Goal: Transaction & Acquisition: Purchase product/service

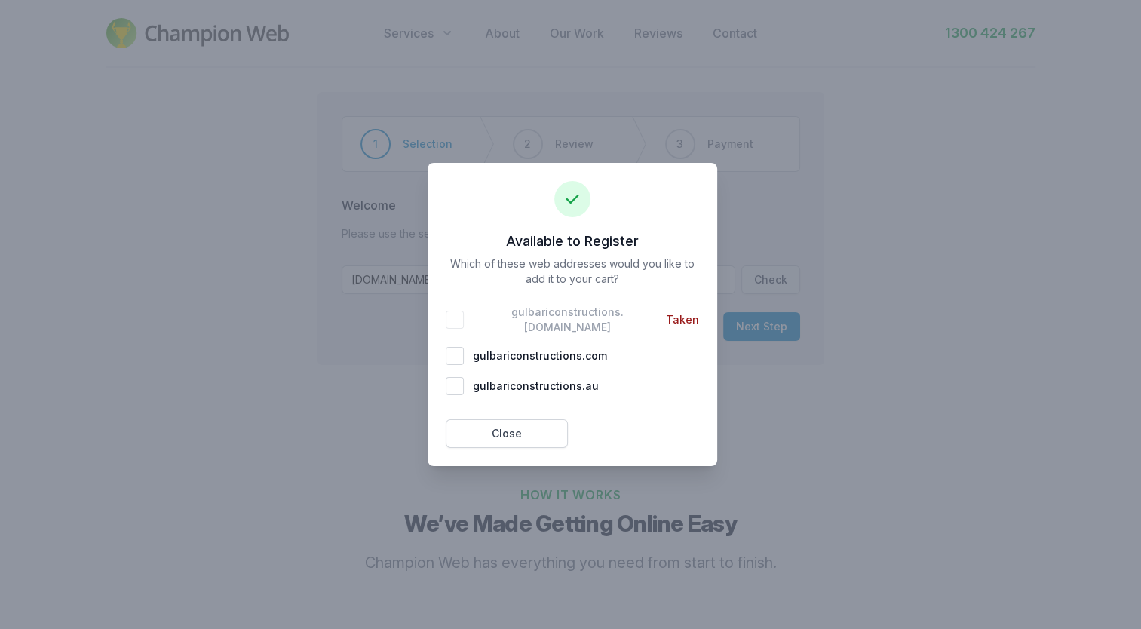
click at [666, 317] on span "Taken" at bounding box center [682, 319] width 33 height 15
click at [463, 323] on div "gulbariconstructions . [DOMAIN_NAME] Taken" at bounding box center [572, 320] width 253 height 30
click at [472, 427] on button "Close" at bounding box center [507, 433] width 122 height 29
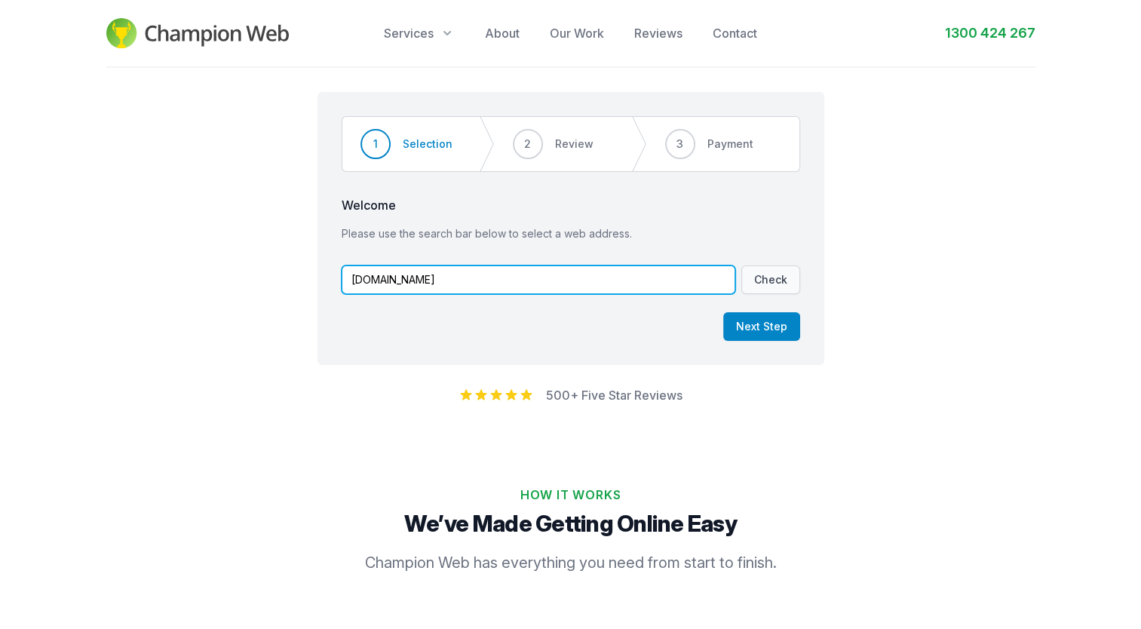
drag, startPoint x: 522, startPoint y: 273, endPoint x: 277, endPoint y: 308, distance: 246.9
click at [277, 308] on div "Step 1 of 3 Step 1 Step 2 Step 3 1 Selection 2 Review 3 Payment Welcome Please …" at bounding box center [570, 222] width 1141 height 309
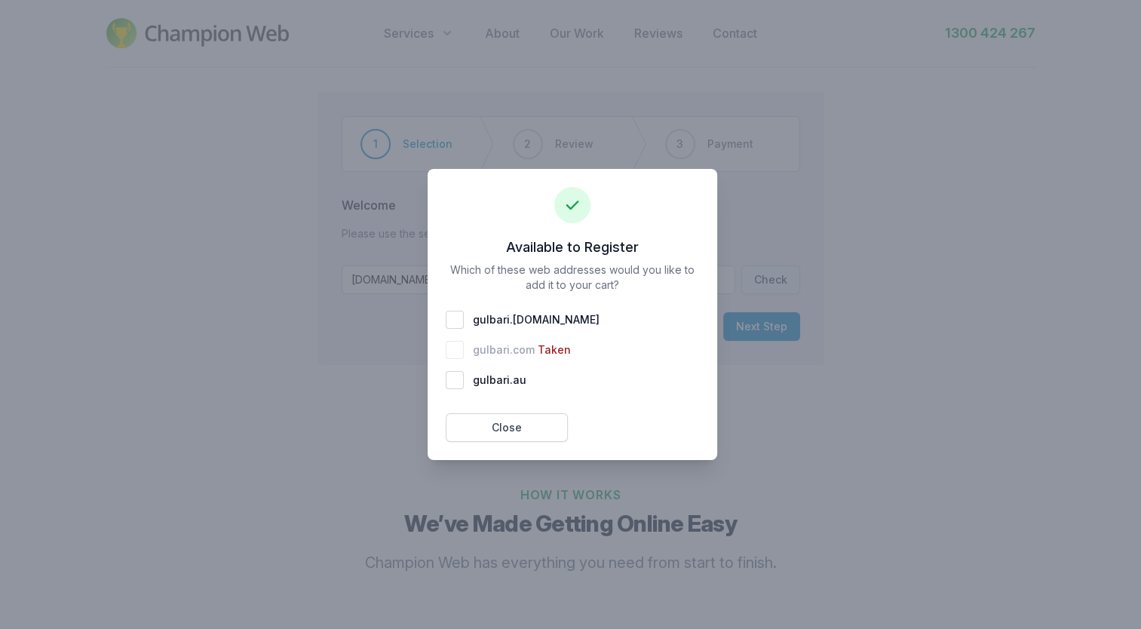
click at [937, 351] on div at bounding box center [570, 314] width 1141 height 629
click at [560, 421] on button "Close" at bounding box center [507, 427] width 122 height 29
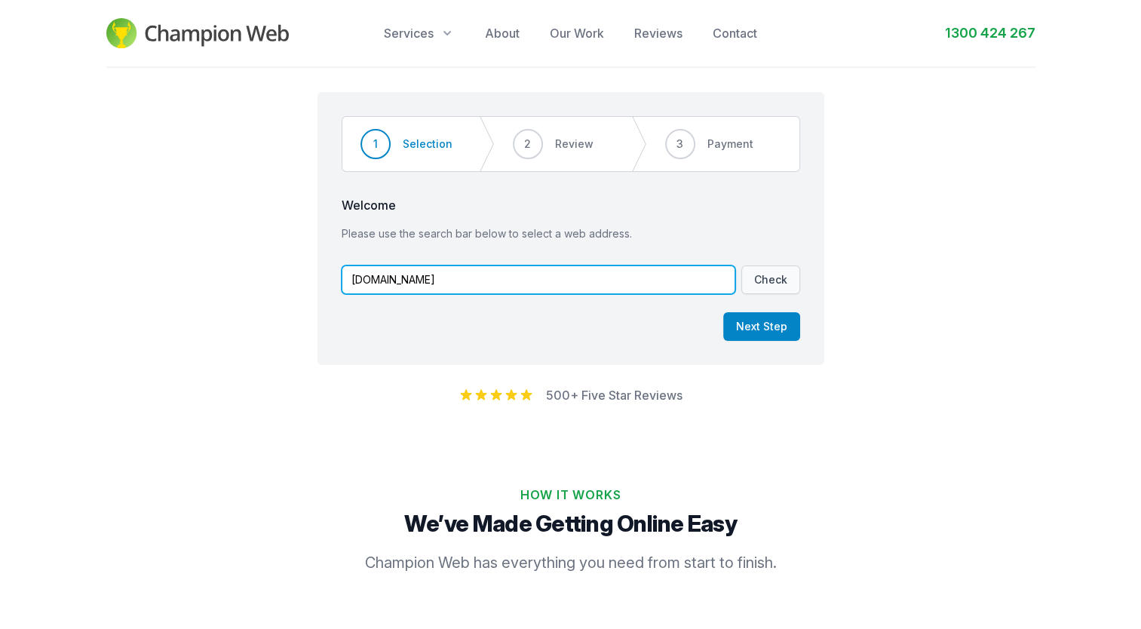
click at [442, 276] on input "[DOMAIN_NAME]" at bounding box center [539, 279] width 394 height 29
drag, startPoint x: 442, startPoint y: 276, endPoint x: 385, endPoint y: 278, distance: 56.6
click at [385, 278] on input "[DOMAIN_NAME]" at bounding box center [539, 279] width 394 height 29
type input "[DOMAIN_NAME]"
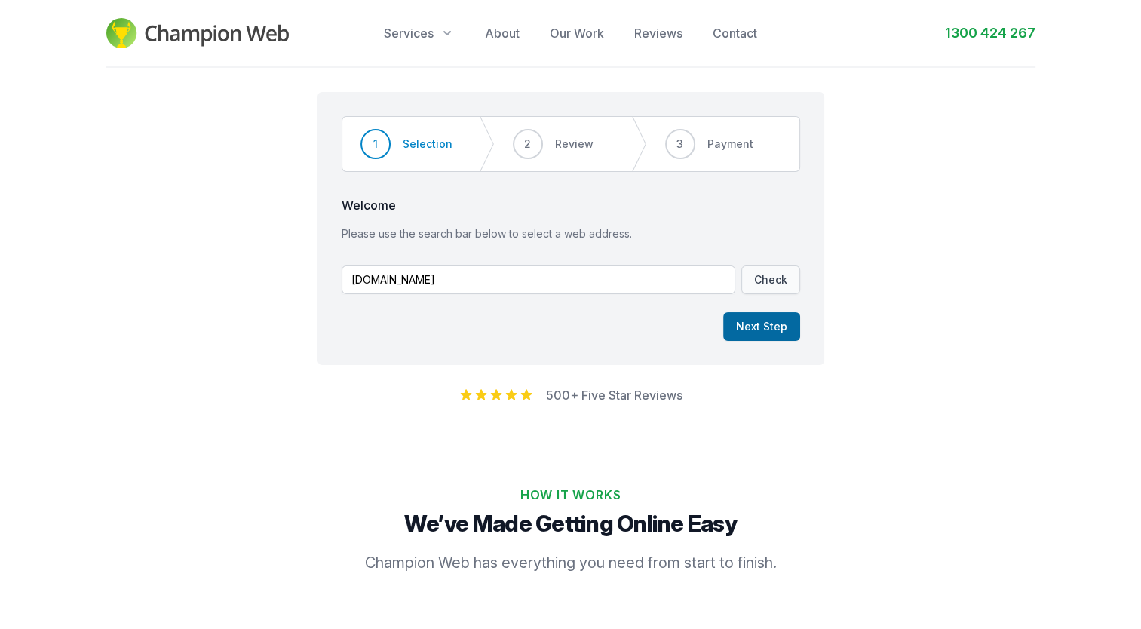
click at [775, 331] on button "Next Step" at bounding box center [761, 326] width 77 height 29
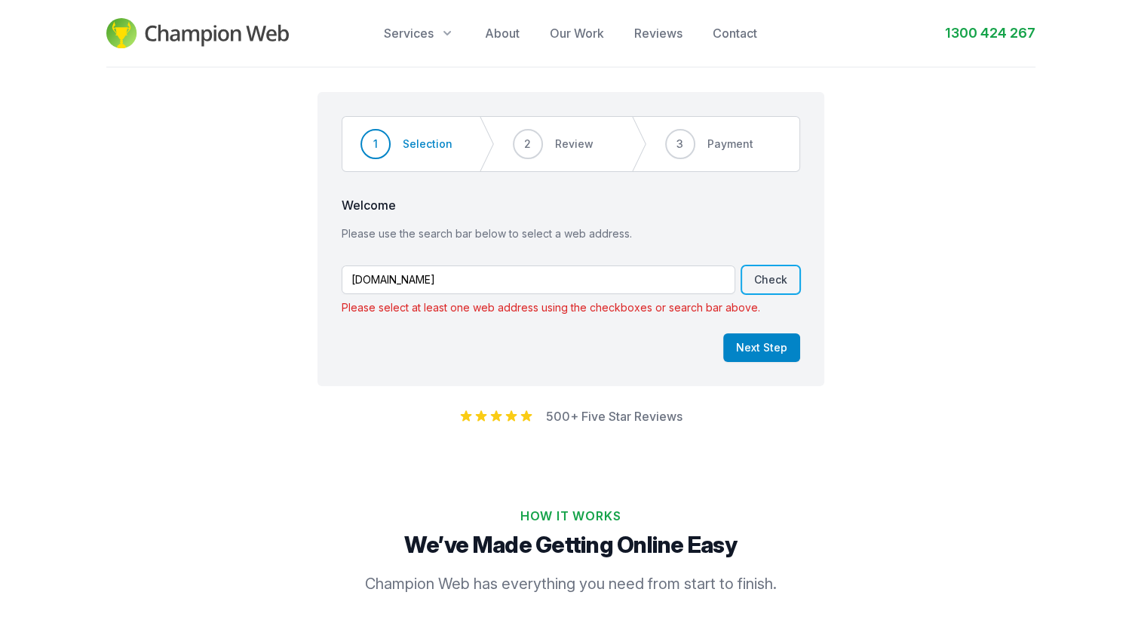
click at [784, 277] on button "Check" at bounding box center [770, 279] width 59 height 29
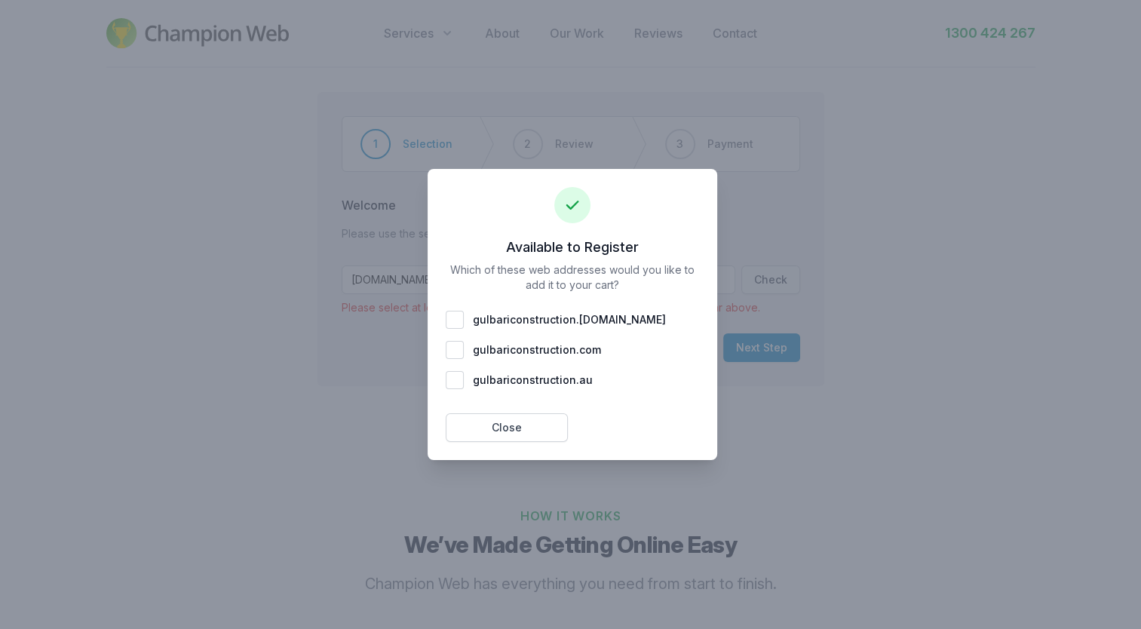
click at [450, 316] on div "gulbariconstruction . [DOMAIN_NAME]" at bounding box center [572, 320] width 253 height 18
checkbox input "true"
click at [908, 228] on div at bounding box center [570, 314] width 1141 height 629
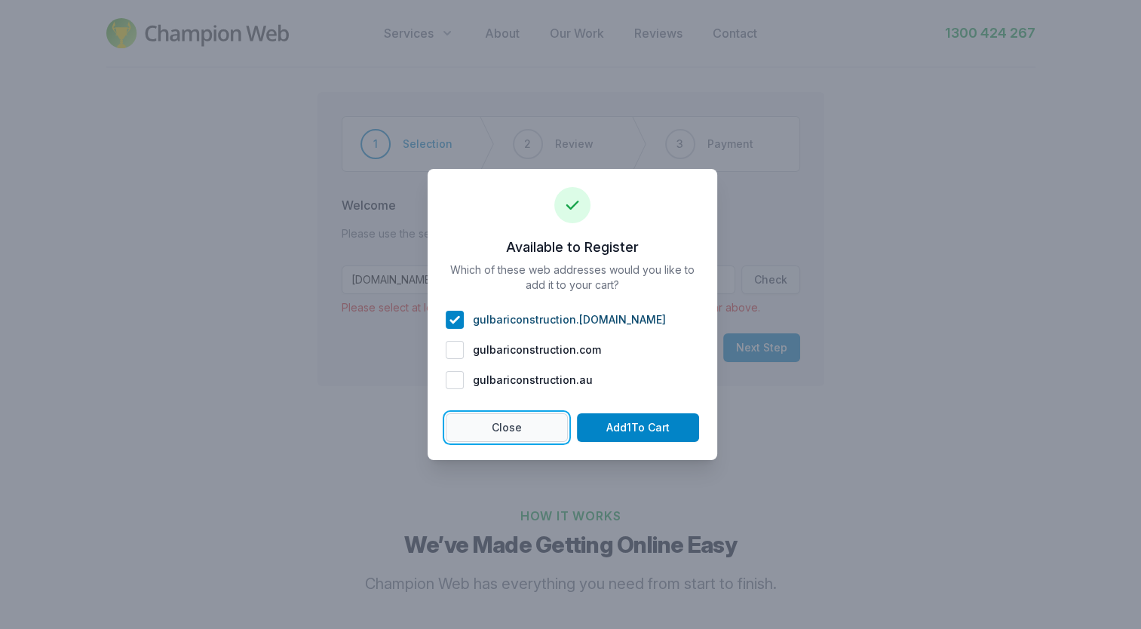
click at [519, 418] on button "Close" at bounding box center [507, 427] width 122 height 29
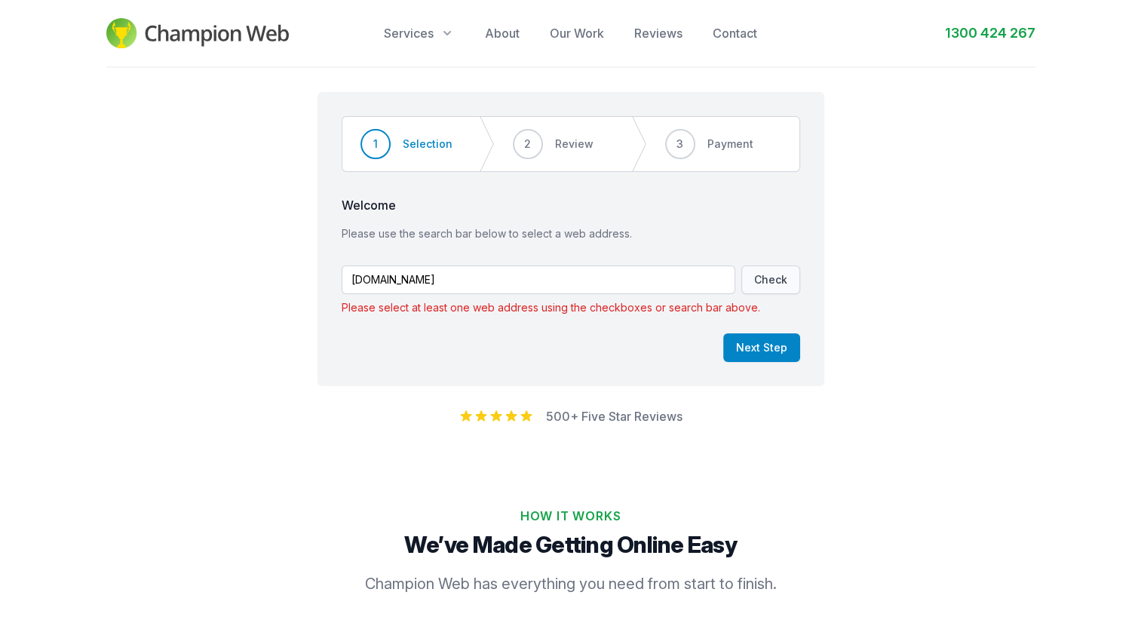
click at [491, 76] on div "Step 1 of 3 Step 1 Step 2 Step 3 1 Selection 2 Review 3 Payment Welcome Please …" at bounding box center [570, 233] width 1141 height 330
click at [418, 37] on span "Services" at bounding box center [409, 33] width 50 height 18
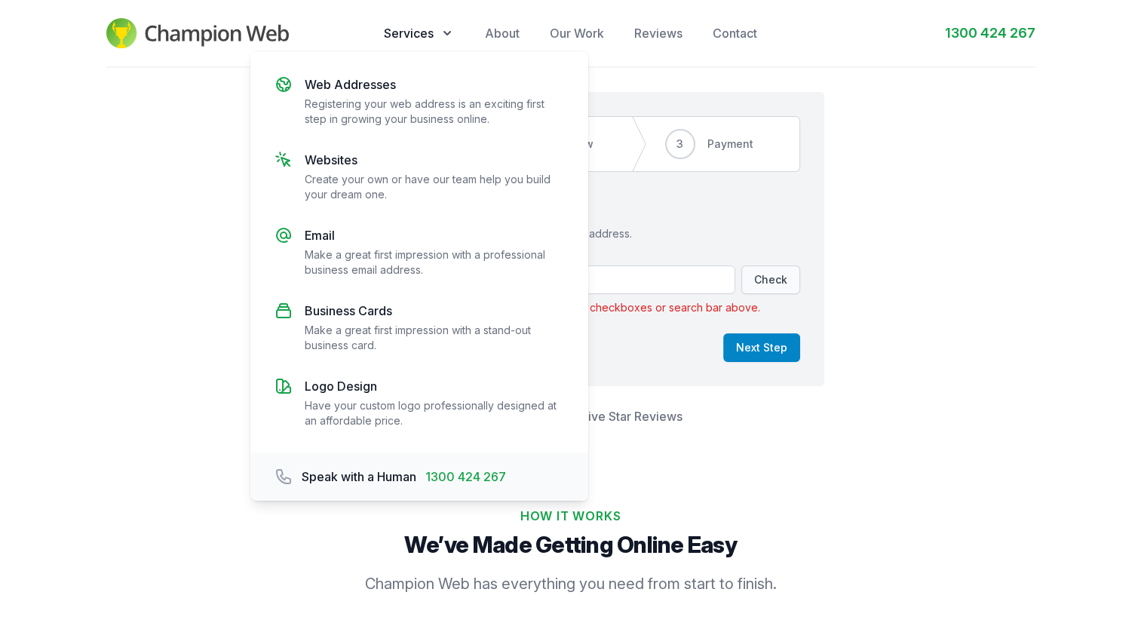
click at [190, 139] on div "Step 1 of 3 Step 1 Step 2 Step 3 1 Selection 2 Review 3 Payment Welcome Please …" at bounding box center [570, 233] width 1141 height 330
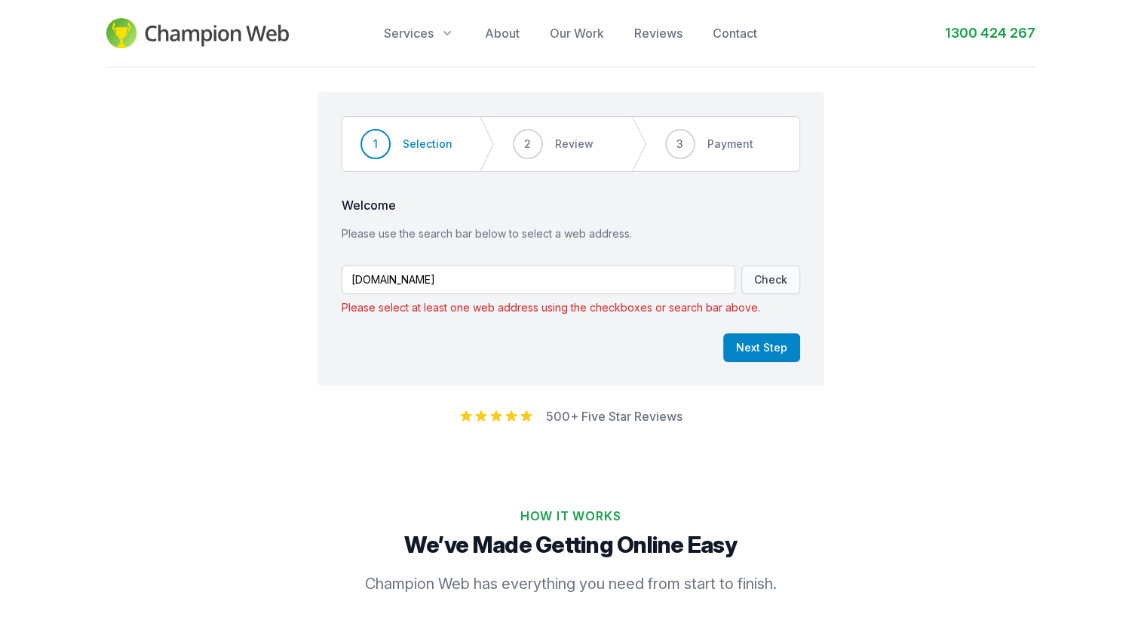
click at [205, 29] on img at bounding box center [197, 33] width 183 height 30
